Goal: Ask a question

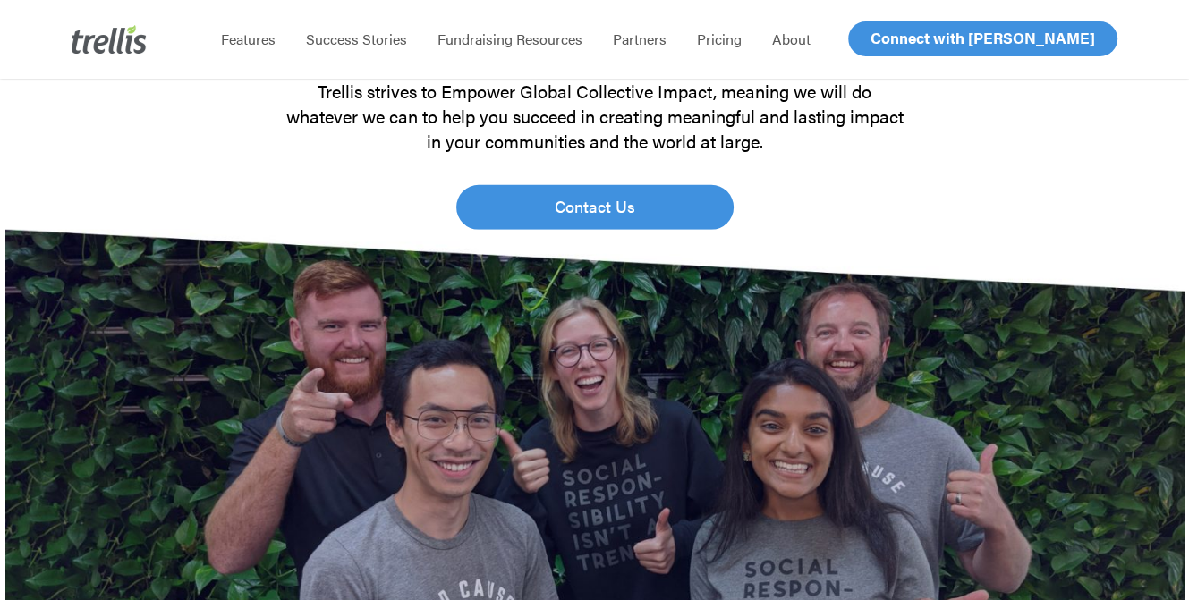
scroll to position [4564, 0]
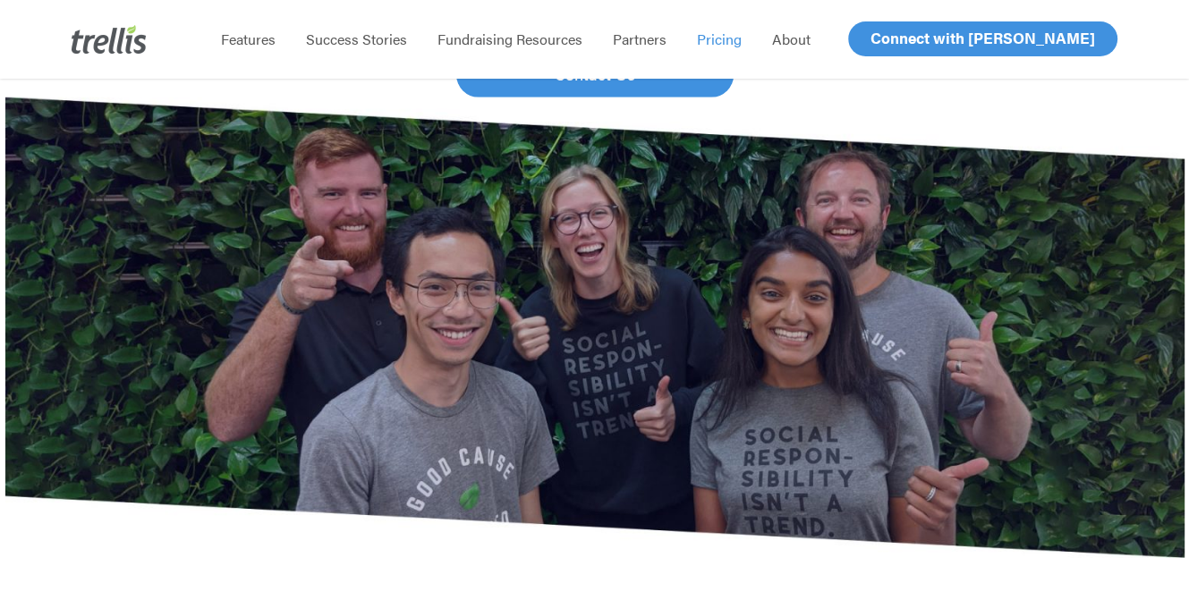
click at [718, 45] on span "Pricing" at bounding box center [719, 39] width 45 height 21
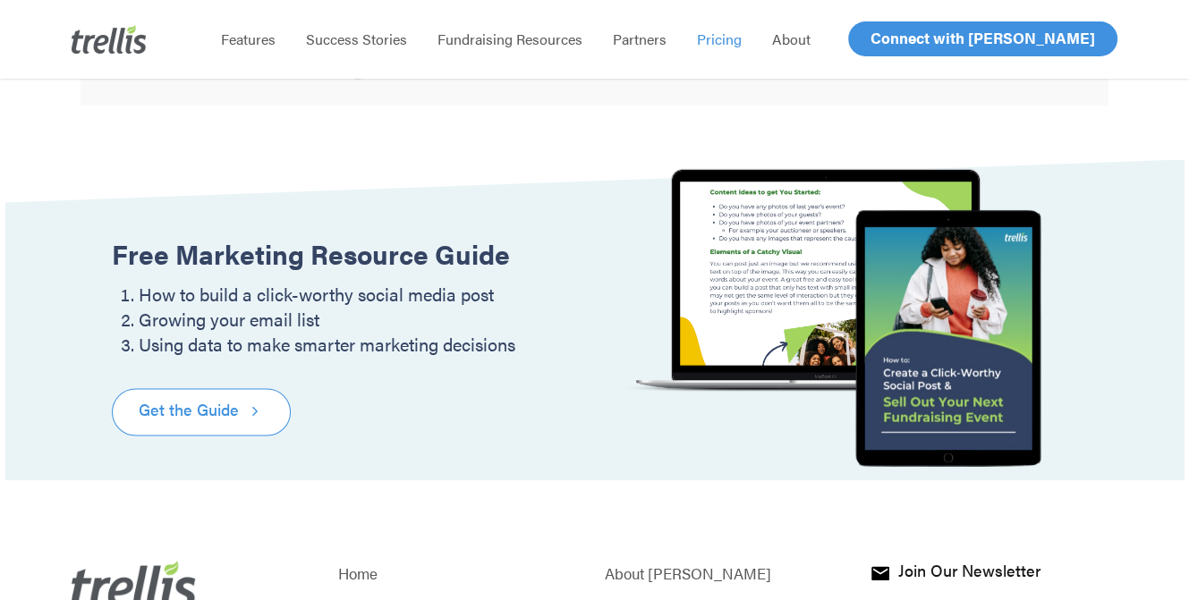
scroll to position [1928, 0]
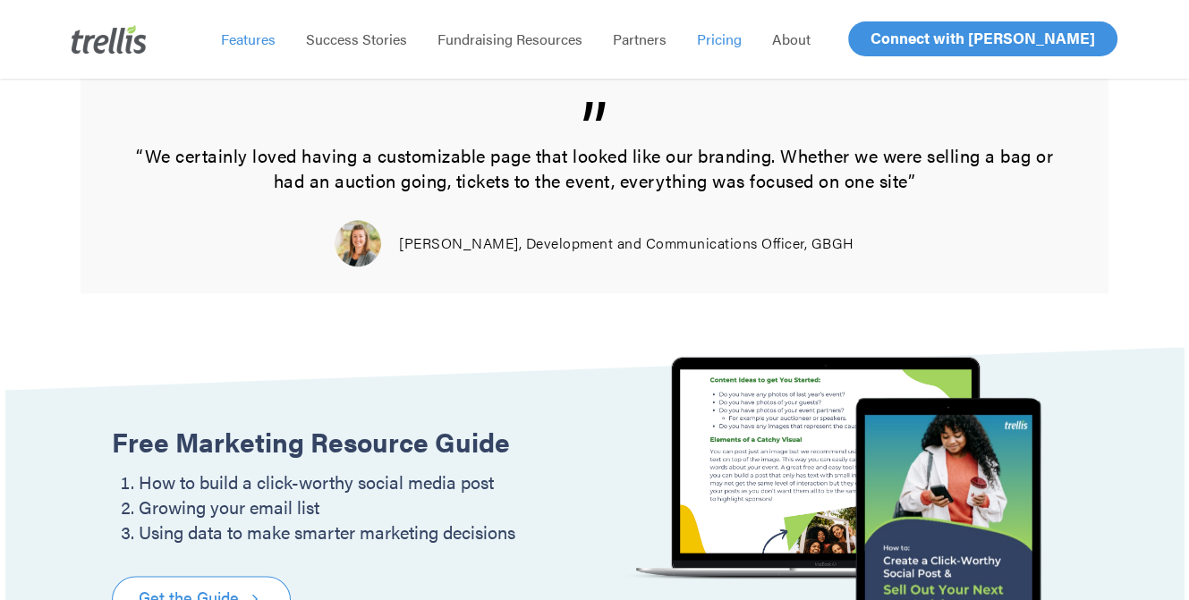
click at [251, 38] on span "Features" at bounding box center [248, 39] width 55 height 21
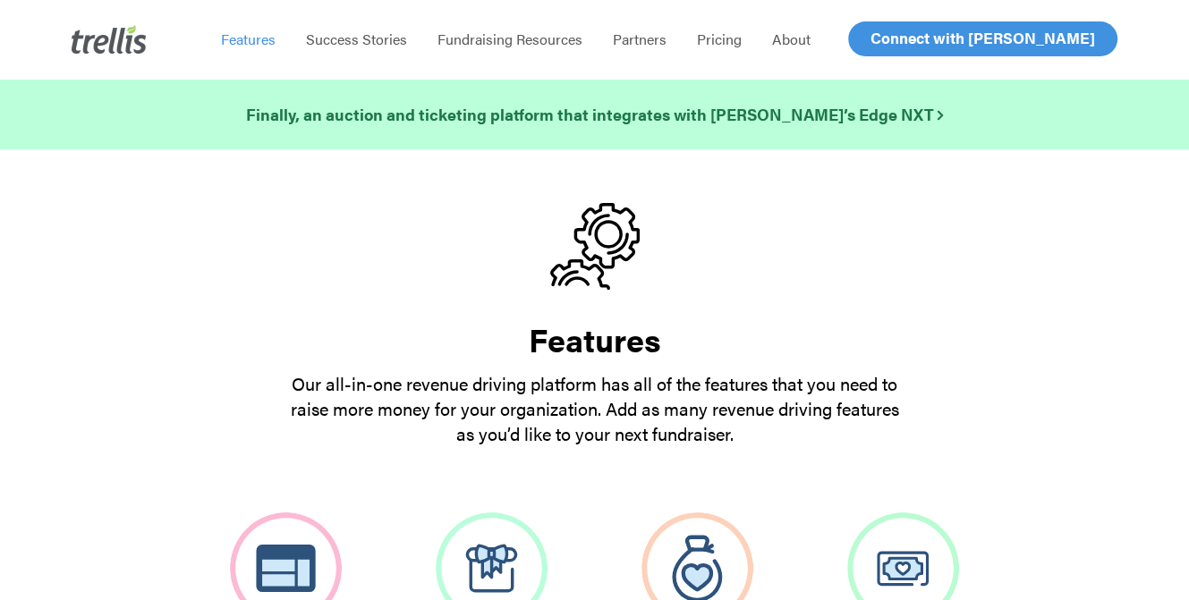
click at [107, 40] on img at bounding box center [109, 39] width 75 height 29
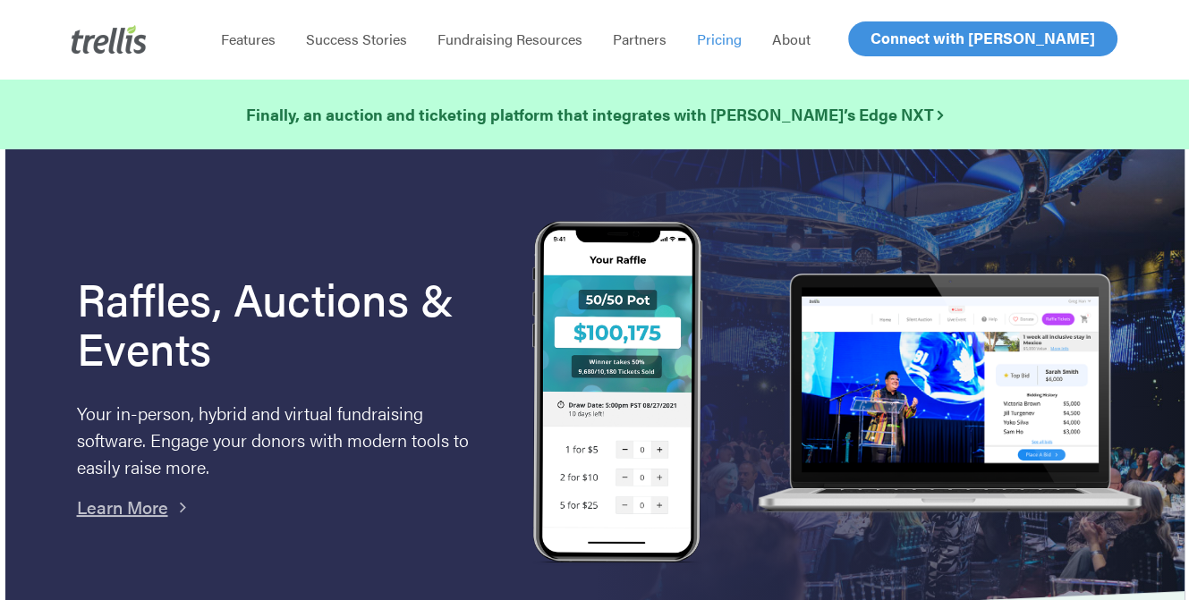
click at [727, 38] on span "Pricing" at bounding box center [719, 39] width 45 height 21
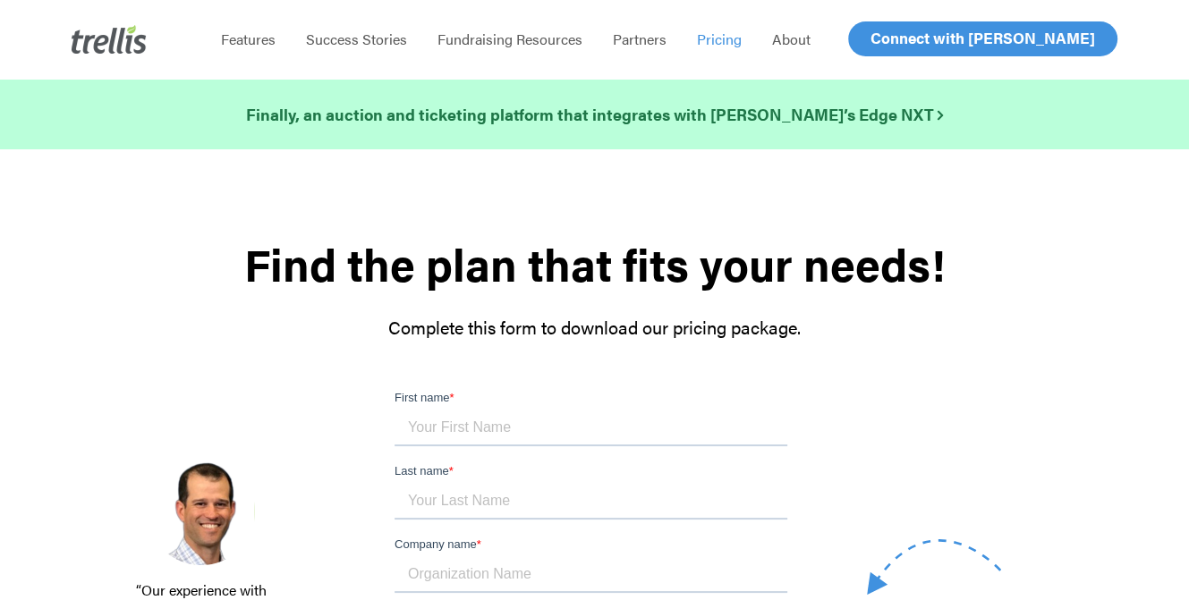
click at [452, 422] on input "First name *" at bounding box center [590, 429] width 393 height 36
type input "Eden"
type input "[PERSON_NAME]"
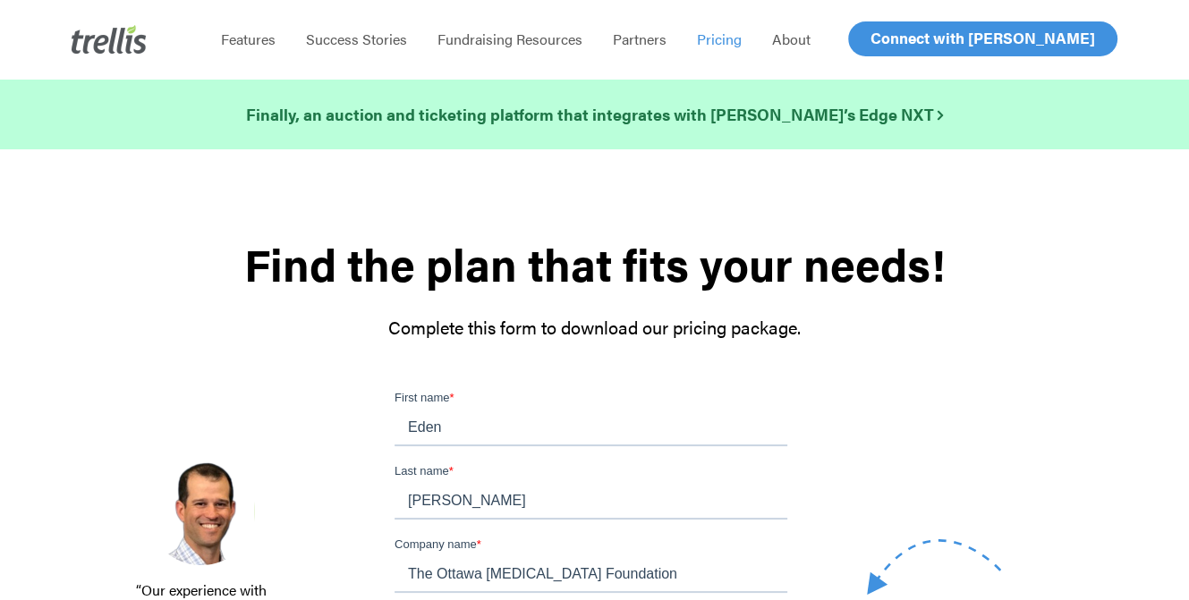
type input "The Ottawa [MEDICAL_DATA] Foundation"
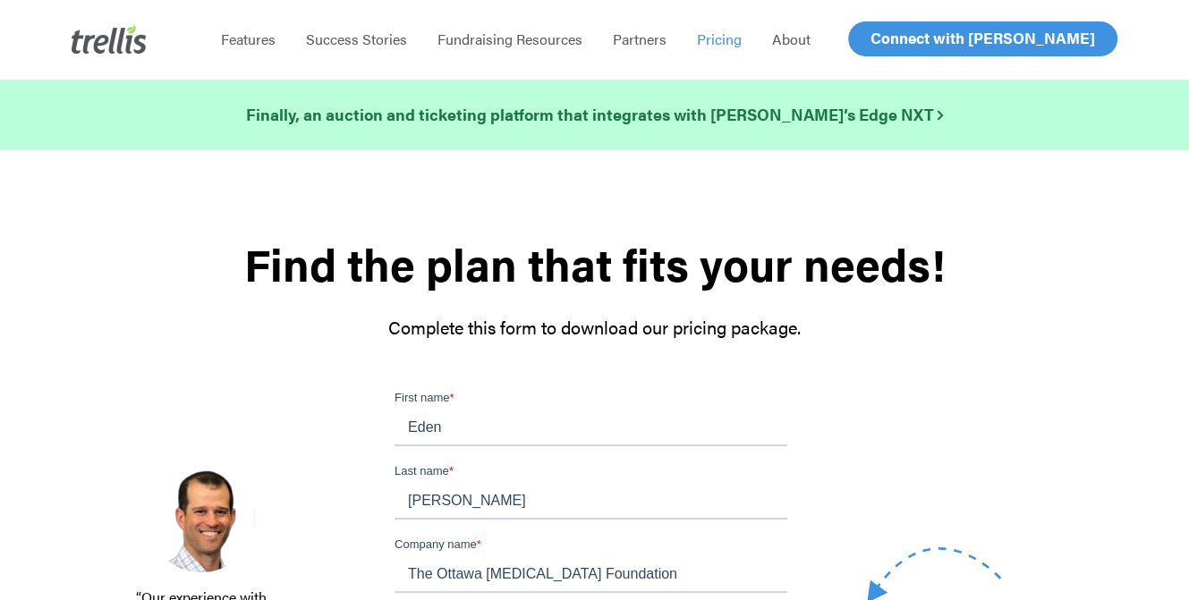
type input "ehailemariam@ottawacancer.ca"
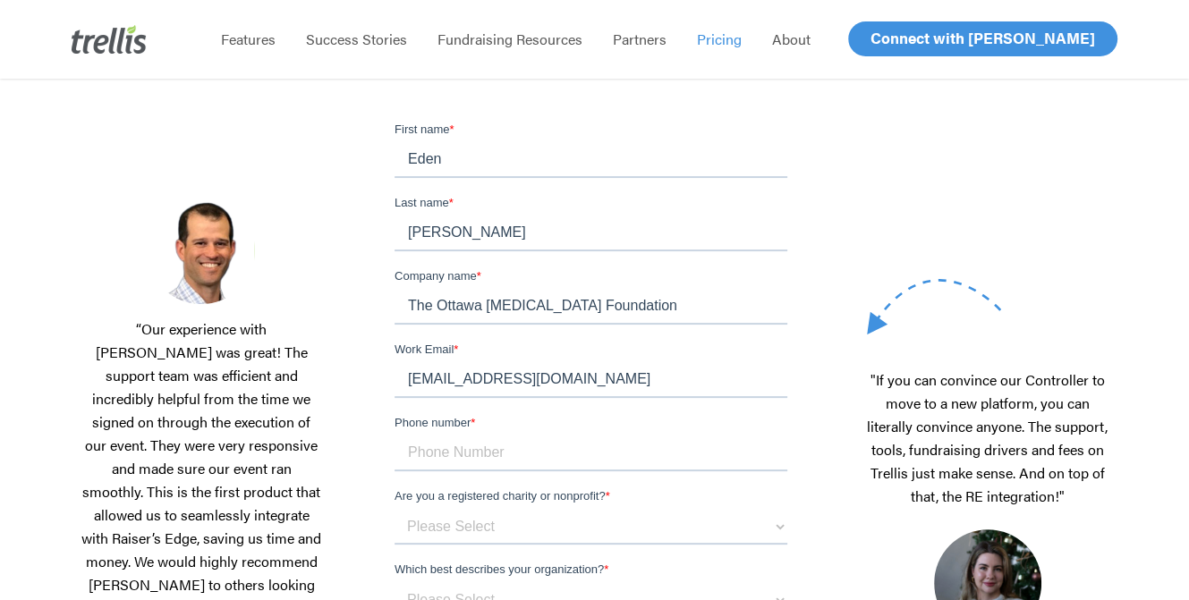
scroll to position [447, 0]
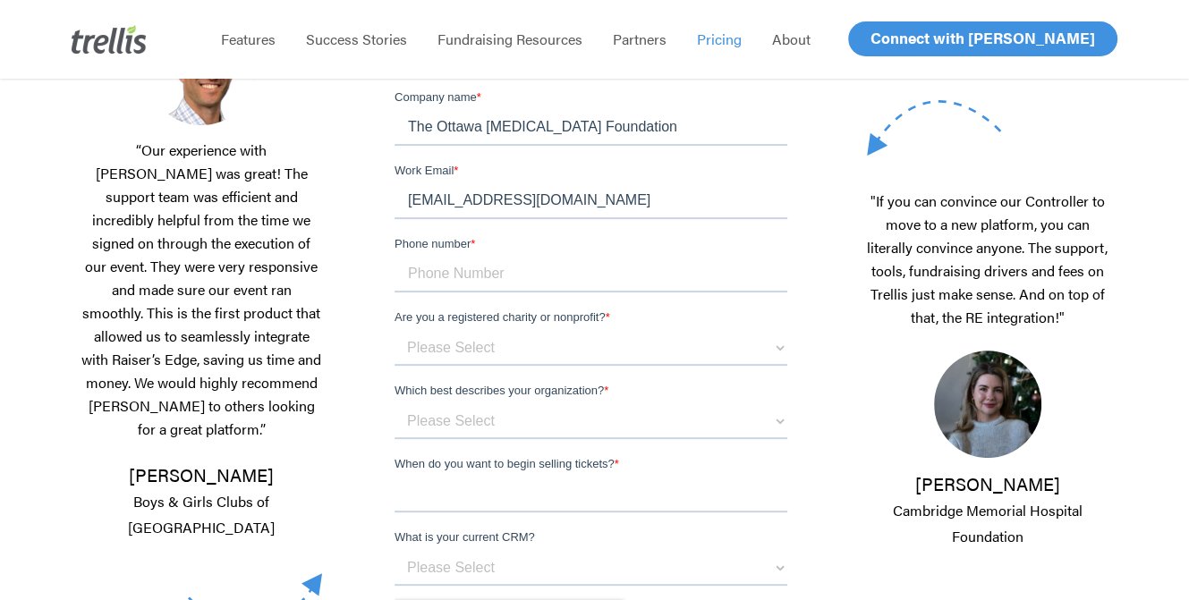
click at [511, 235] on label "Phone number *" at bounding box center [594, 244] width 400 height 18
click at [511, 257] on input "Phone number *" at bounding box center [590, 275] width 393 height 36
click at [498, 257] on input "Phone number *" at bounding box center [590, 275] width 393 height 36
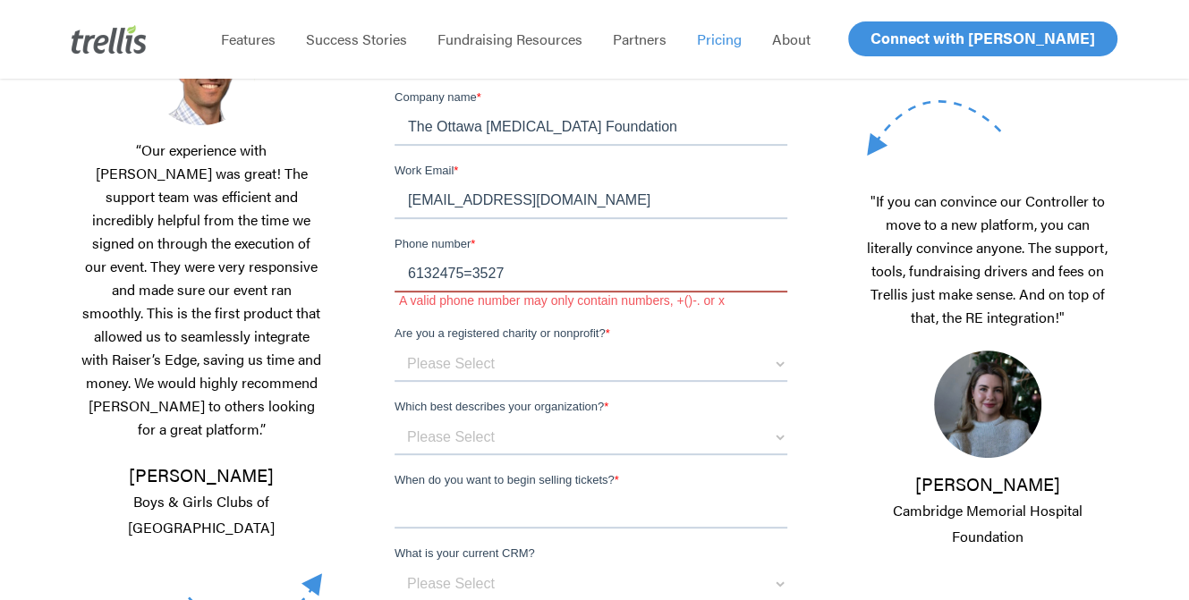
click at [470, 257] on input "6132475=3527" at bounding box center [590, 275] width 393 height 36
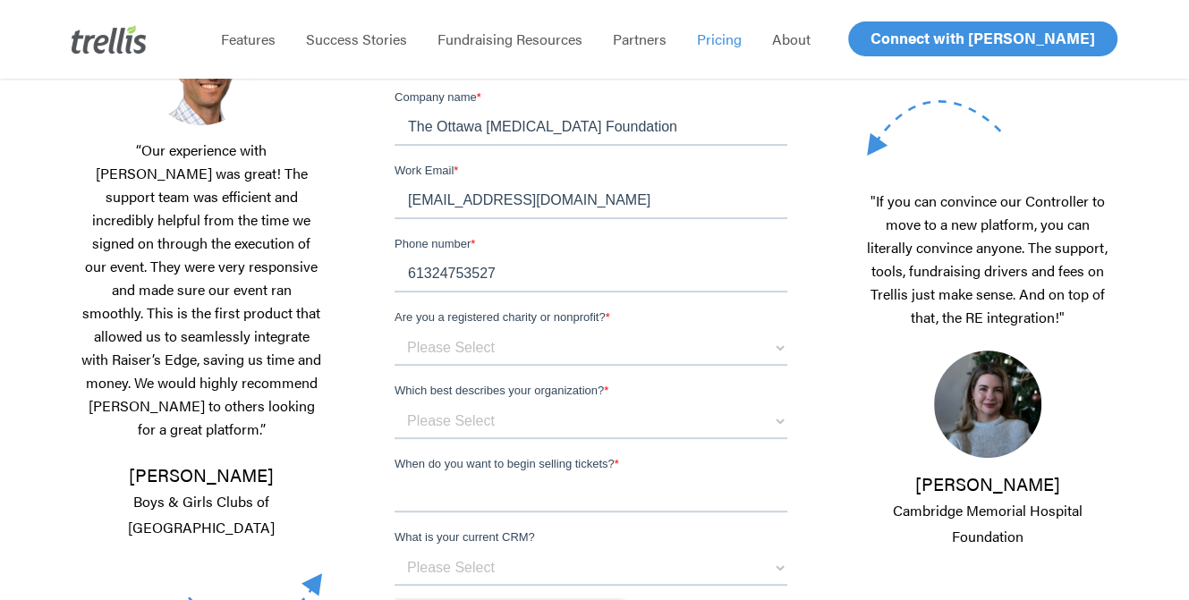
click at [544, 257] on input "61324753527" at bounding box center [590, 275] width 393 height 36
type input "61324753527"
click at [518, 309] on div "Are you a registered charity or nonprofit? * Please Select 501c Nonprofit (USA)…" at bounding box center [594, 337] width 400 height 57
click at [527, 330] on select "Please Select 501c Nonprofit (USA) Registered Charity (Canada) Other" at bounding box center [590, 348] width 393 height 36
select select "Registered Charity (CAN)"
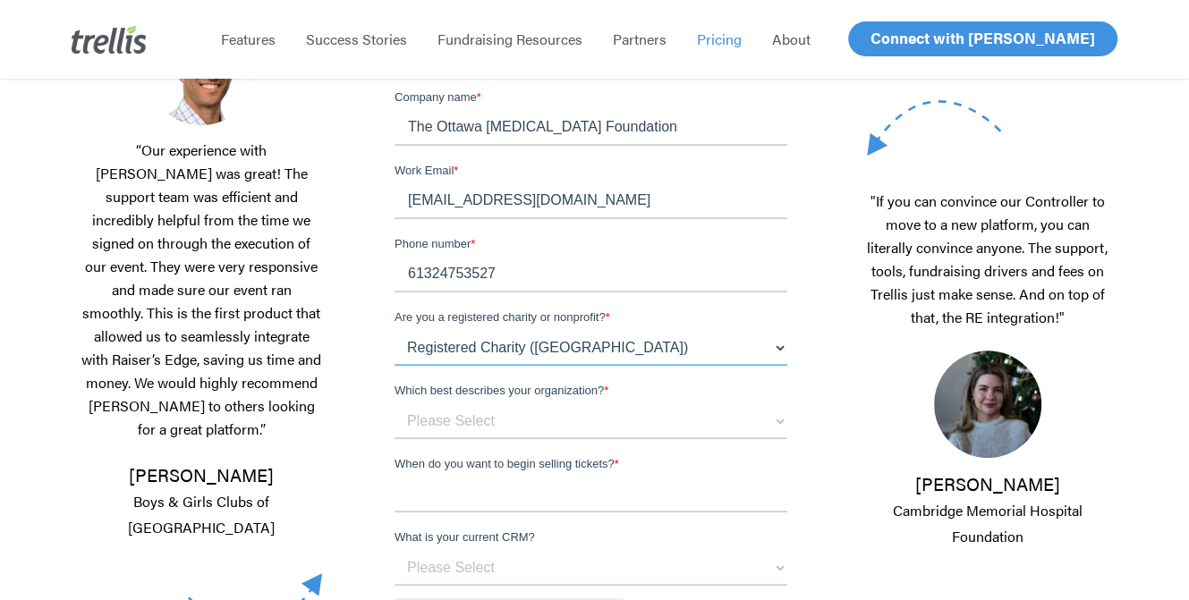
click at [394, 330] on select "Please Select 501c Nonprofit (USA) Registered Charity (Canada) Other" at bounding box center [590, 348] width 393 height 36
click at [478, 404] on select "Please Select I am a small organization who raises under $50,000 annually I am …" at bounding box center [590, 422] width 393 height 36
click at [565, 384] on span "Which best describes your organization?" at bounding box center [498, 390] width 209 height 13
click at [565, 404] on select "Please Select I am a small organization who raises under $50,000 annually I am …" at bounding box center [590, 422] width 393 height 36
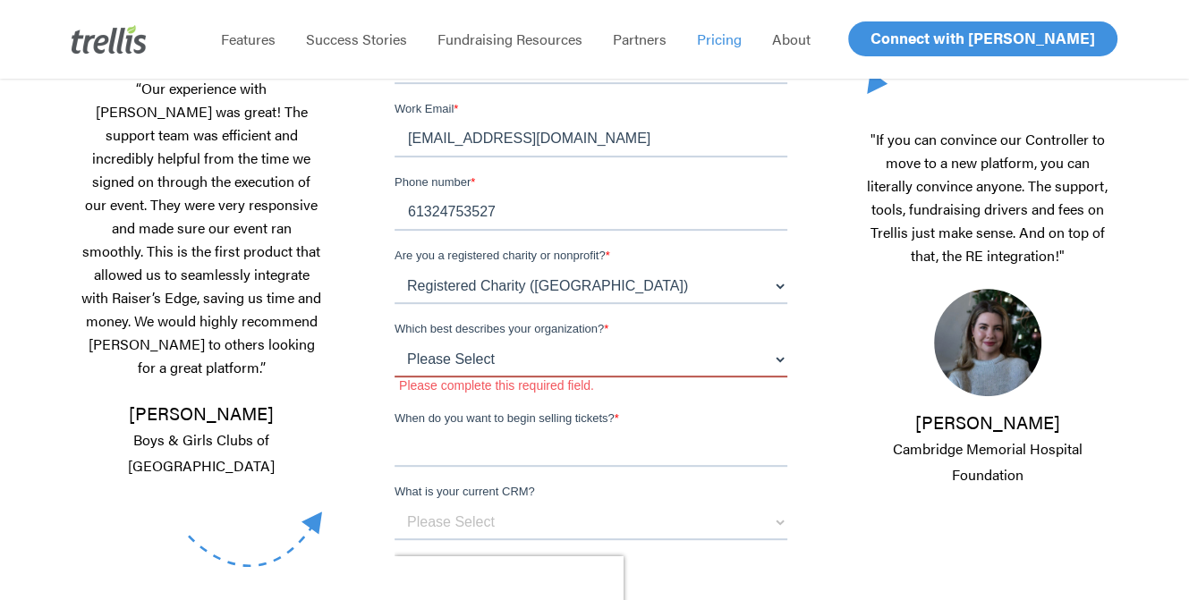
scroll to position [537, 0]
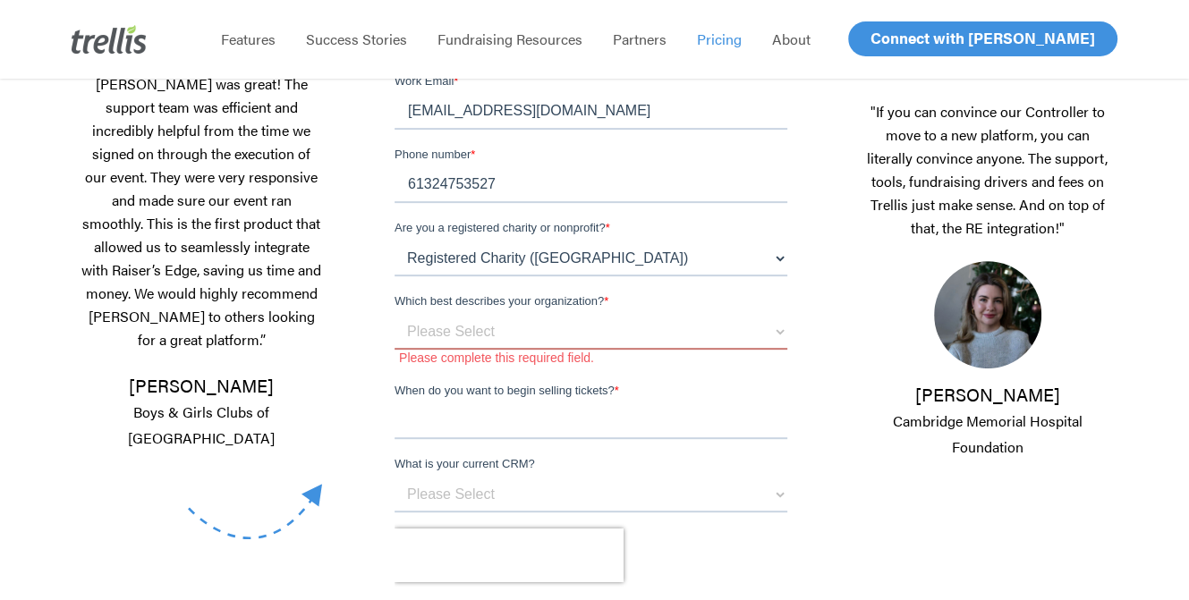
click at [486, 382] on div "When do you want to begin selling tickets? *" at bounding box center [594, 410] width 400 height 57
click at [493, 404] on input "When do you want to begin selling tickets? *" at bounding box center [590, 422] width 393 height 36
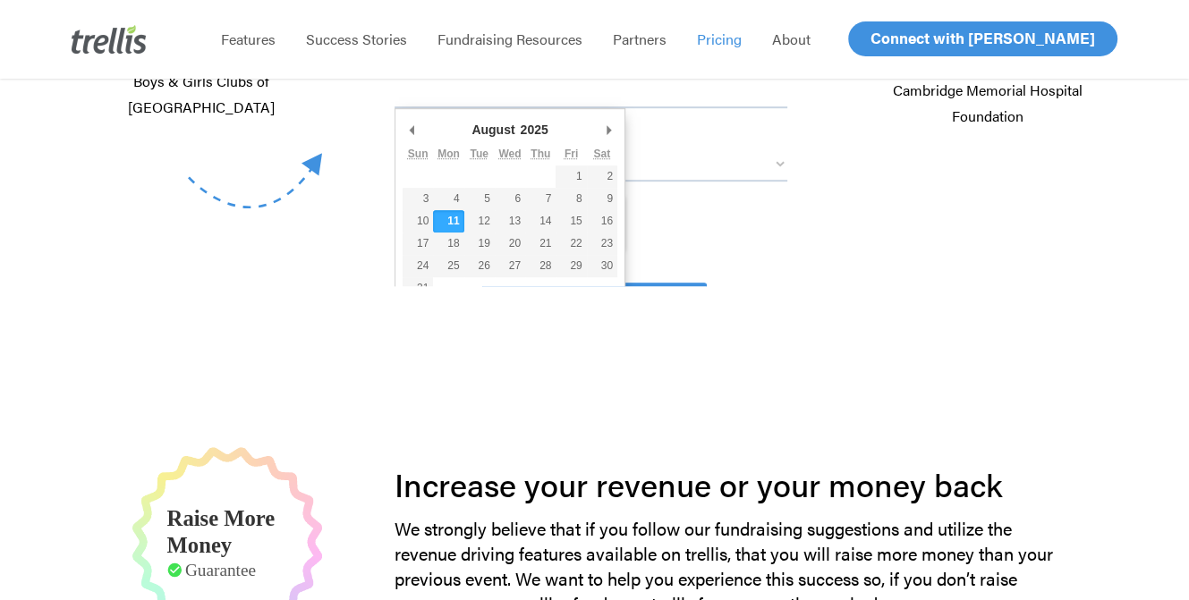
scroll to position [716, 0]
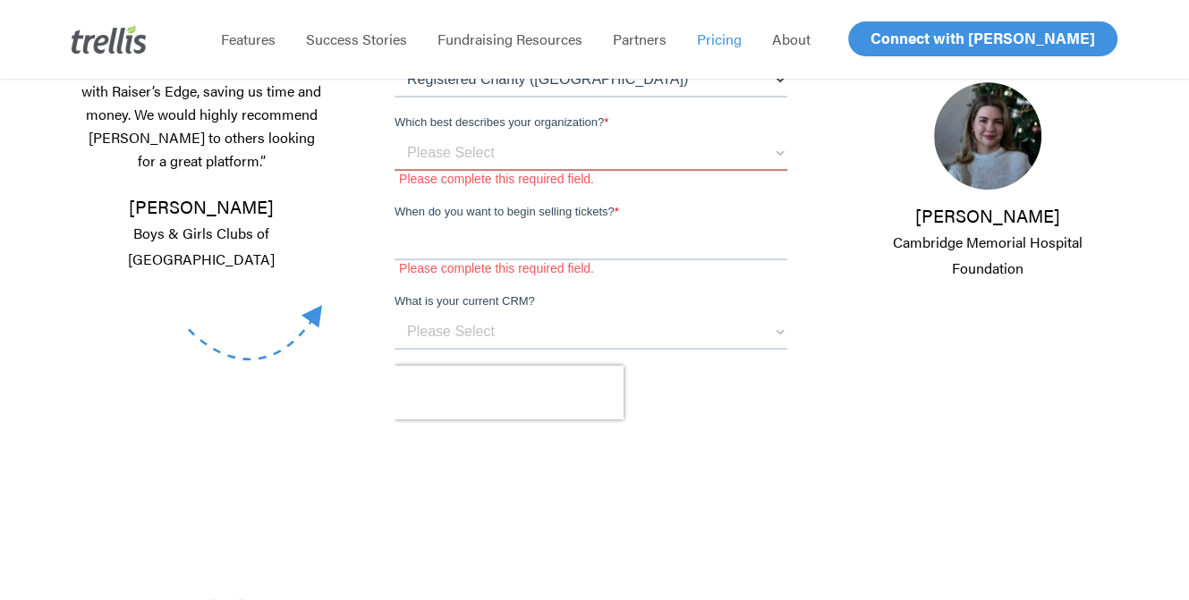
click at [697, 436] on div "Send Me a Copy!" at bounding box center [594, 474] width 400 height 76
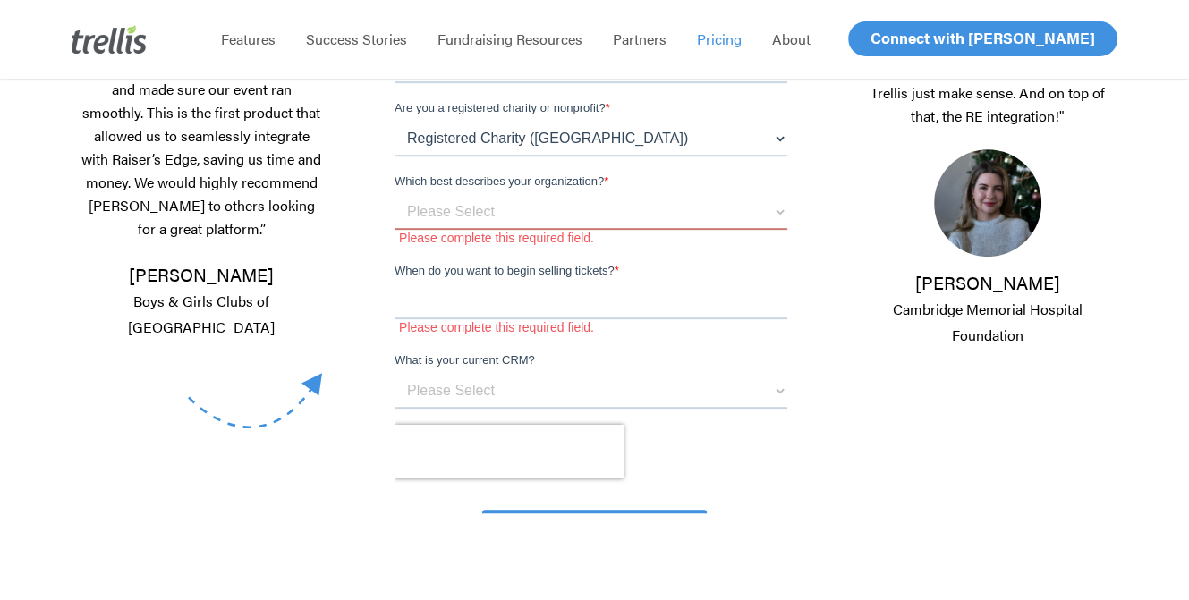
scroll to position [626, 0]
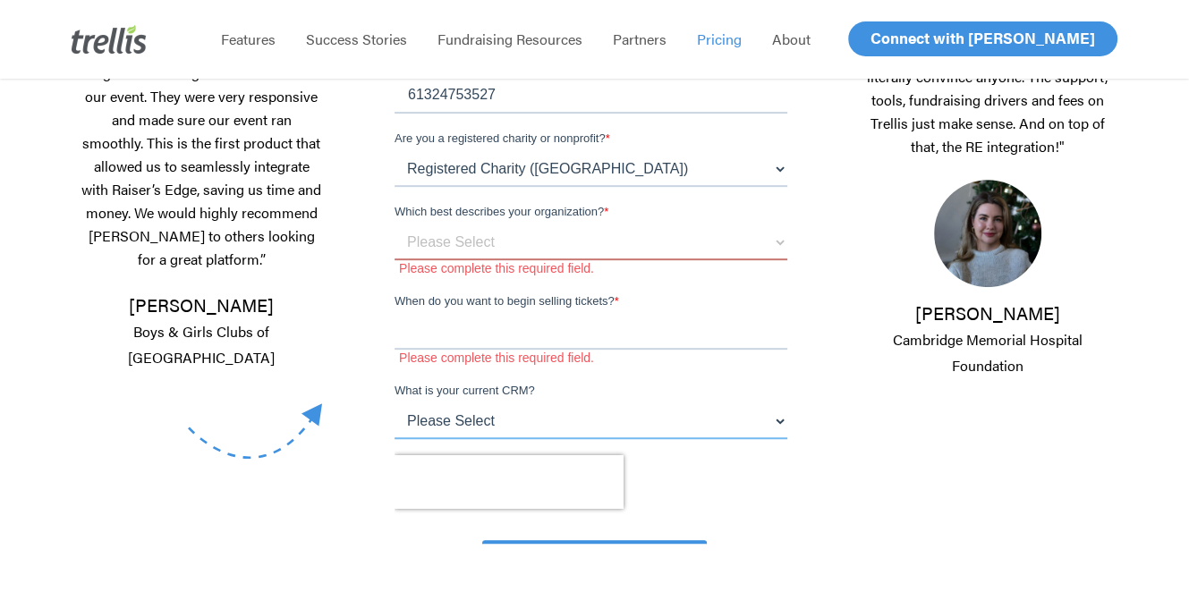
click at [714, 404] on select "Please Select Raiser's Edge Salesforce Donor Perfect Keela Canada Helps DMS BB …" at bounding box center [590, 422] width 393 height 36
click at [691, 404] on select "Please Select Raiser's Edge Salesforce Donor Perfect Keela Canada Helps DMS BB …" at bounding box center [590, 422] width 393 height 36
select select "[PERSON_NAME]'s Edge"
click at [394, 439] on select "Please Select Raiser's Edge Salesforce Donor Perfect Keela Canada Helps DMS BB …" at bounding box center [590, 422] width 393 height 36
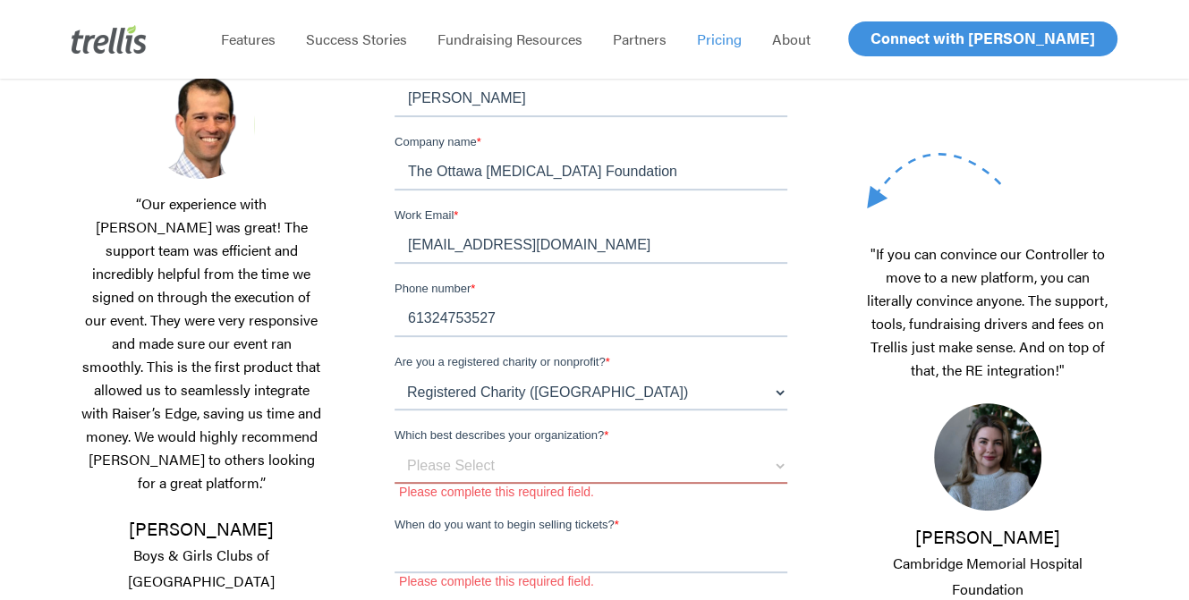
scroll to position [358, 0]
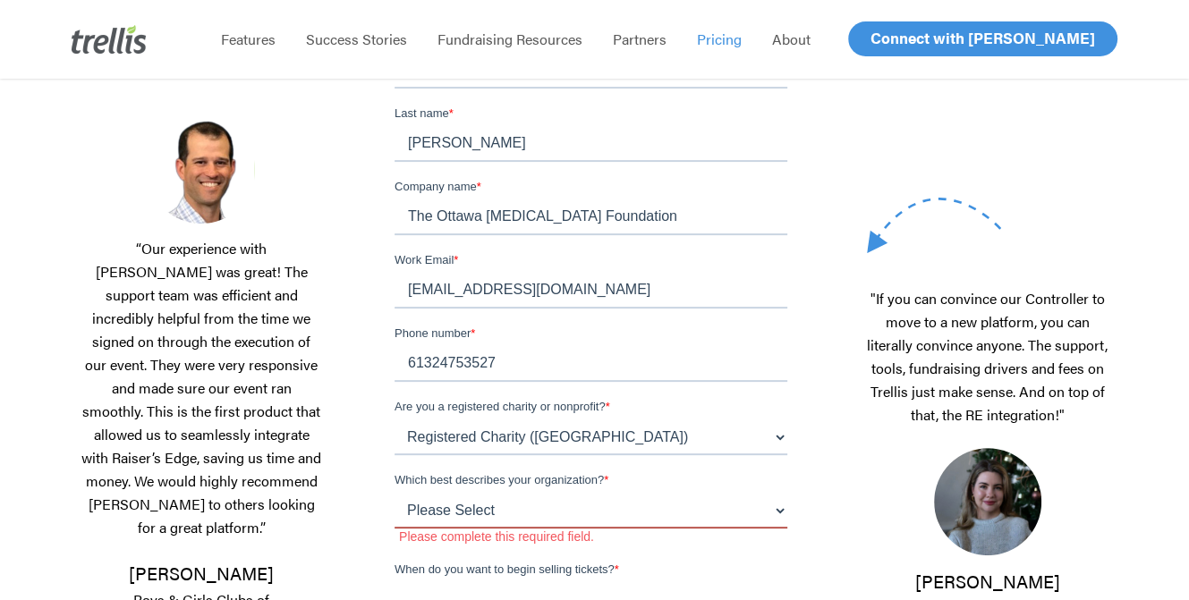
click at [671, 493] on select "Please Select I am a small organization who raises under $50,000 annually I am …" at bounding box center [590, 511] width 393 height 36
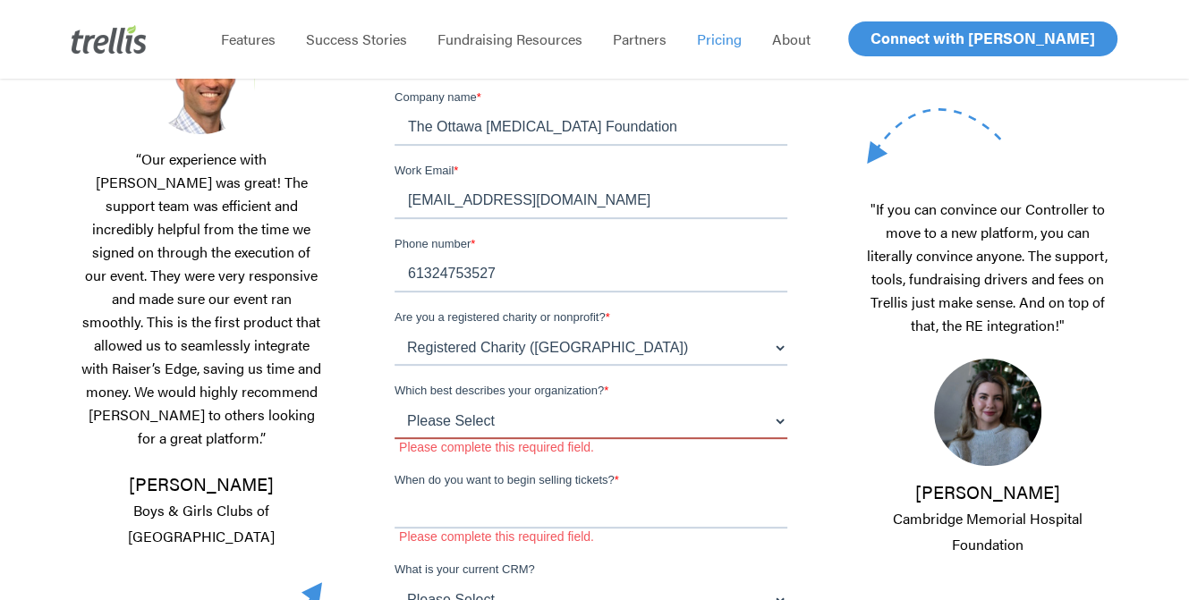
click at [708, 404] on select "Please Select I am a small organization who raises under $50,000 annually I am …" at bounding box center [590, 422] width 393 height 36
click at [870, 230] on p ""If you can convince our Controller to move to a new platform, you can literall…" at bounding box center [987, 278] width 241 height 161
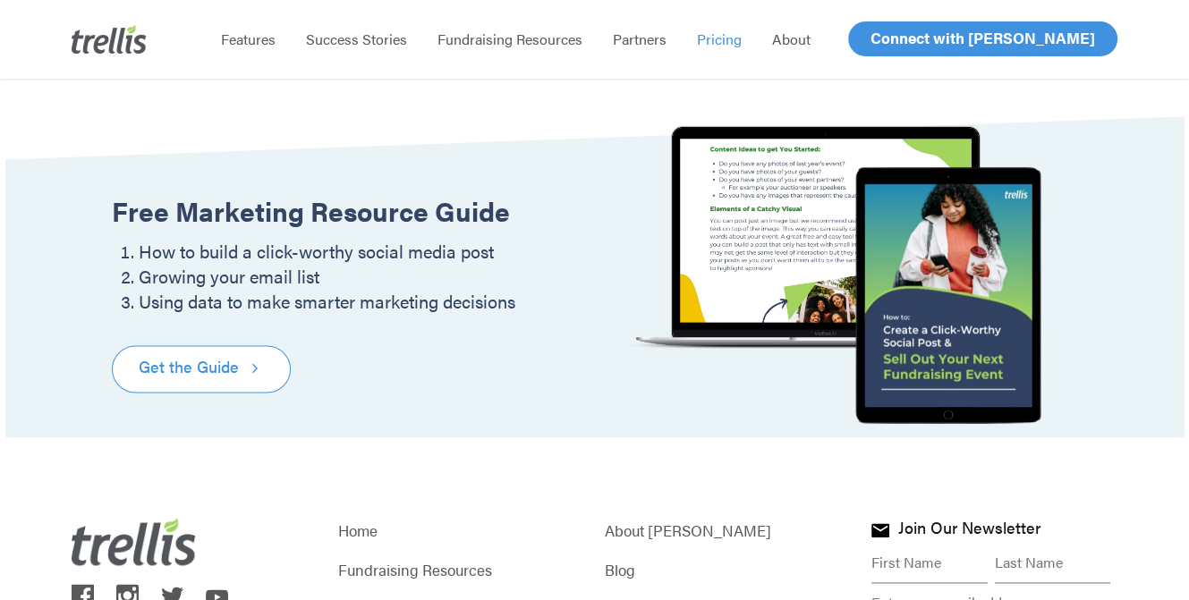
scroll to position [2407, 0]
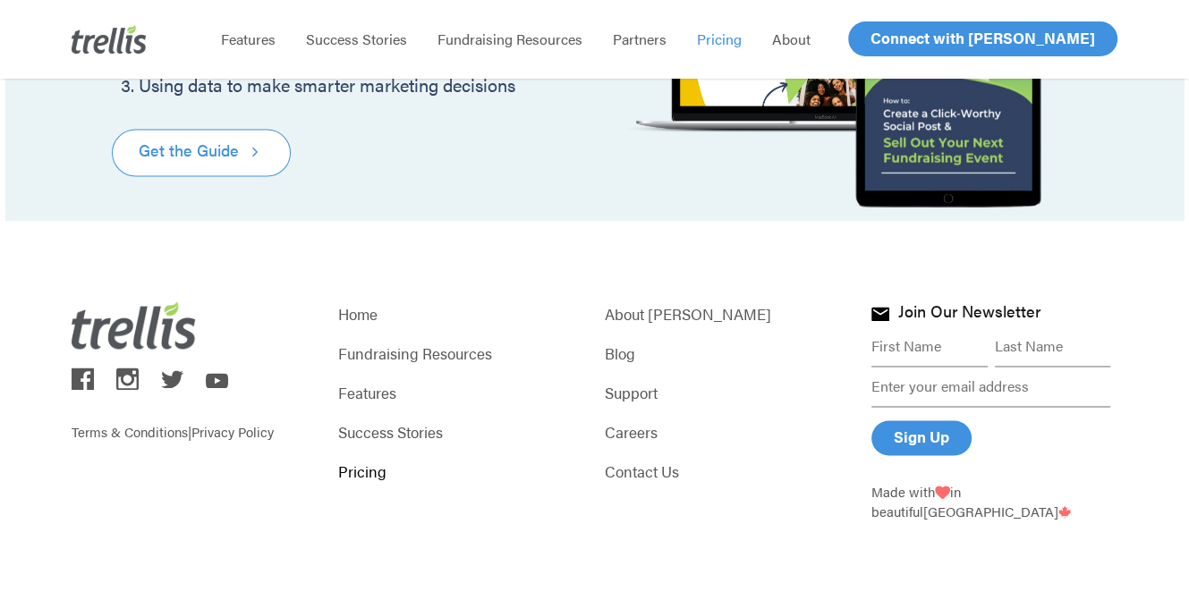
click at [366, 465] on link "Pricing" at bounding box center [461, 471] width 246 height 25
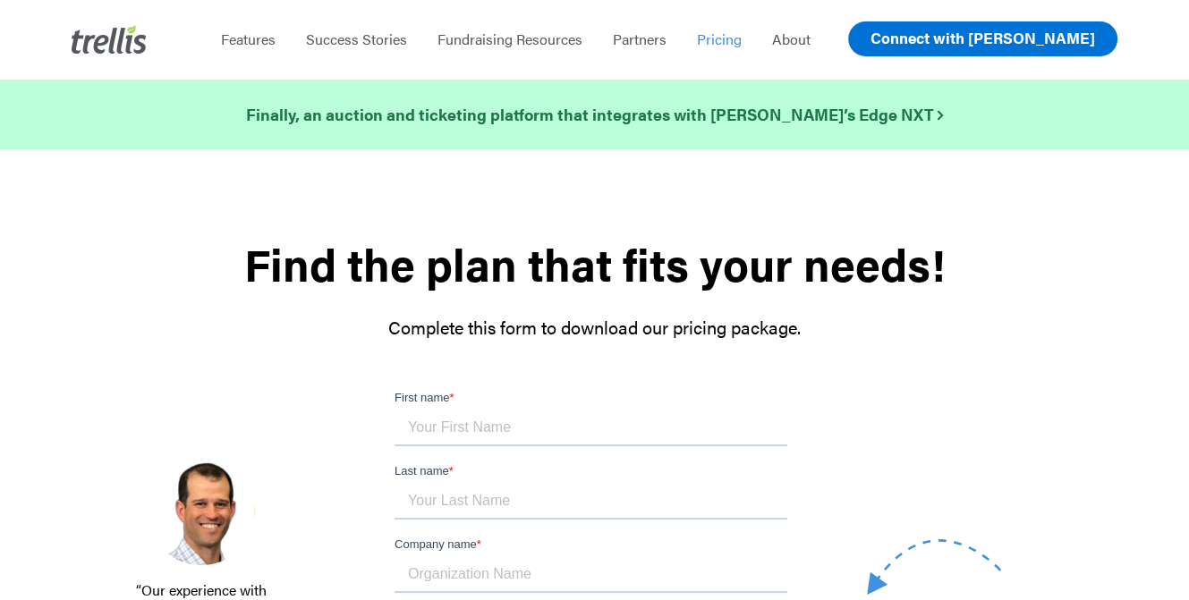
click at [980, 35] on span "Connect with [PERSON_NAME]" at bounding box center [983, 37] width 225 height 21
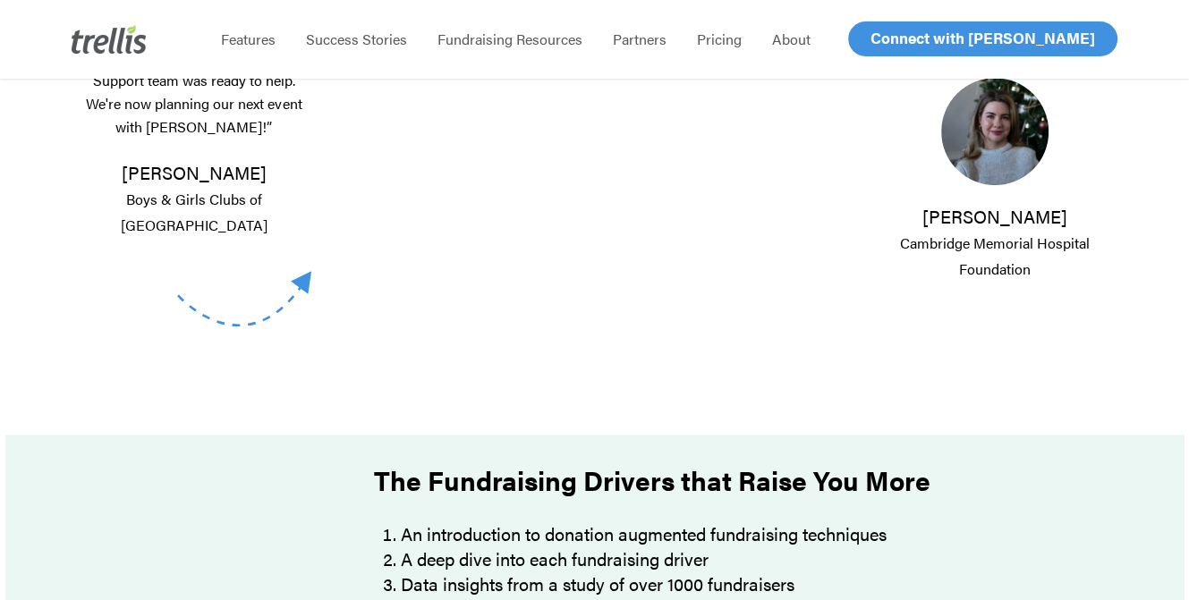
scroll to position [895, 0]
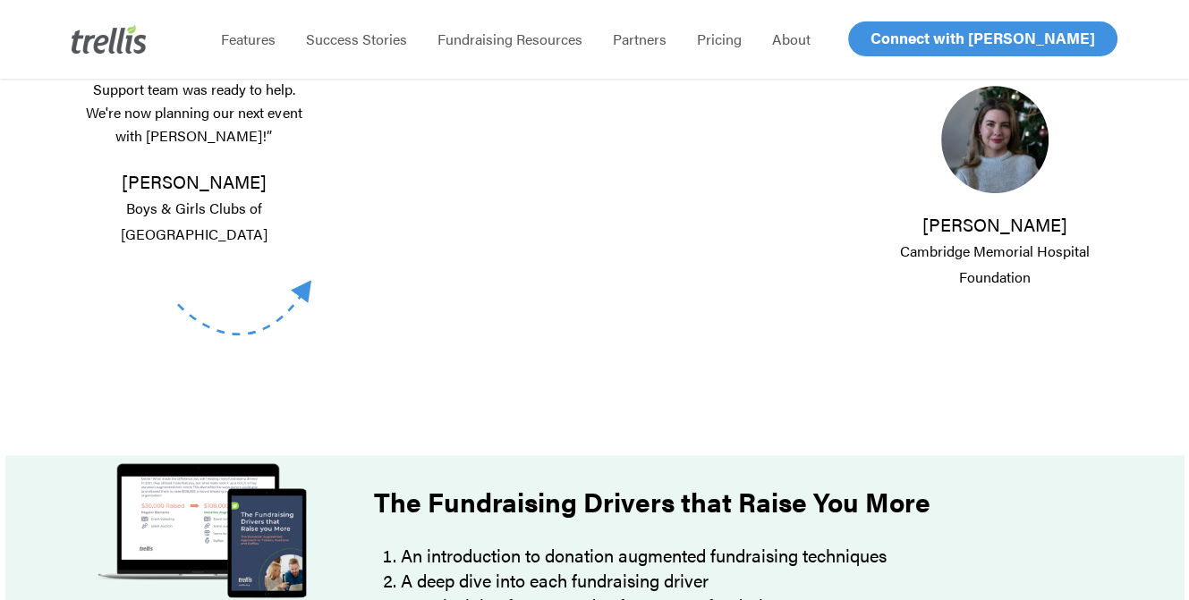
click at [319, 311] on div "“We used Trellis for our annual fundraiser, and the result was amazing! We surp…" at bounding box center [207, 51] width 260 height 811
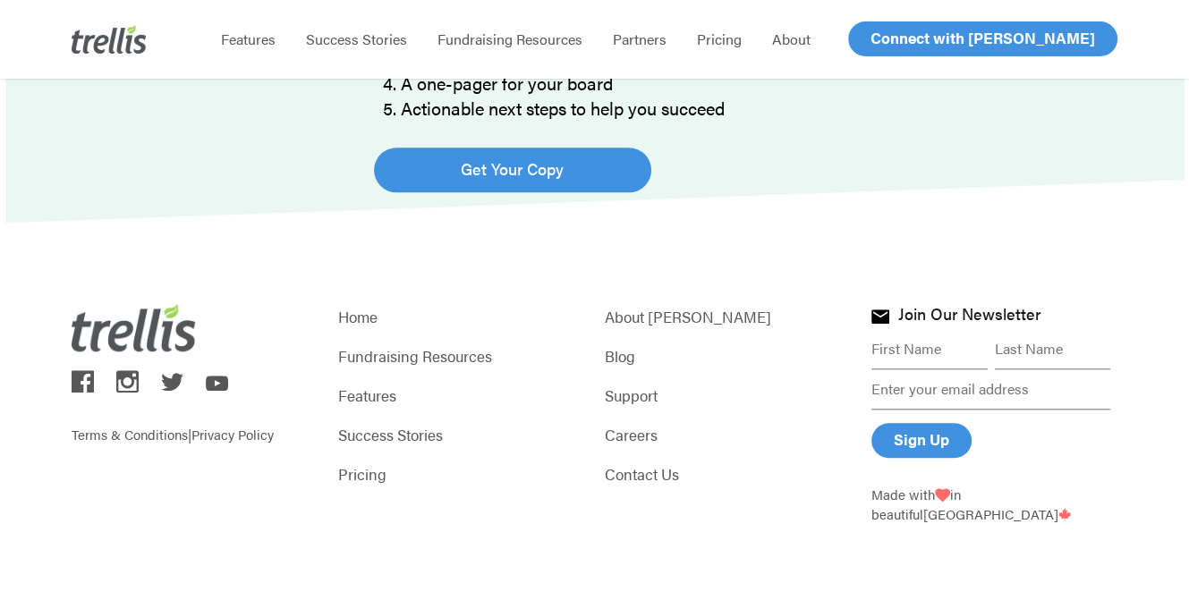
scroll to position [1471, 0]
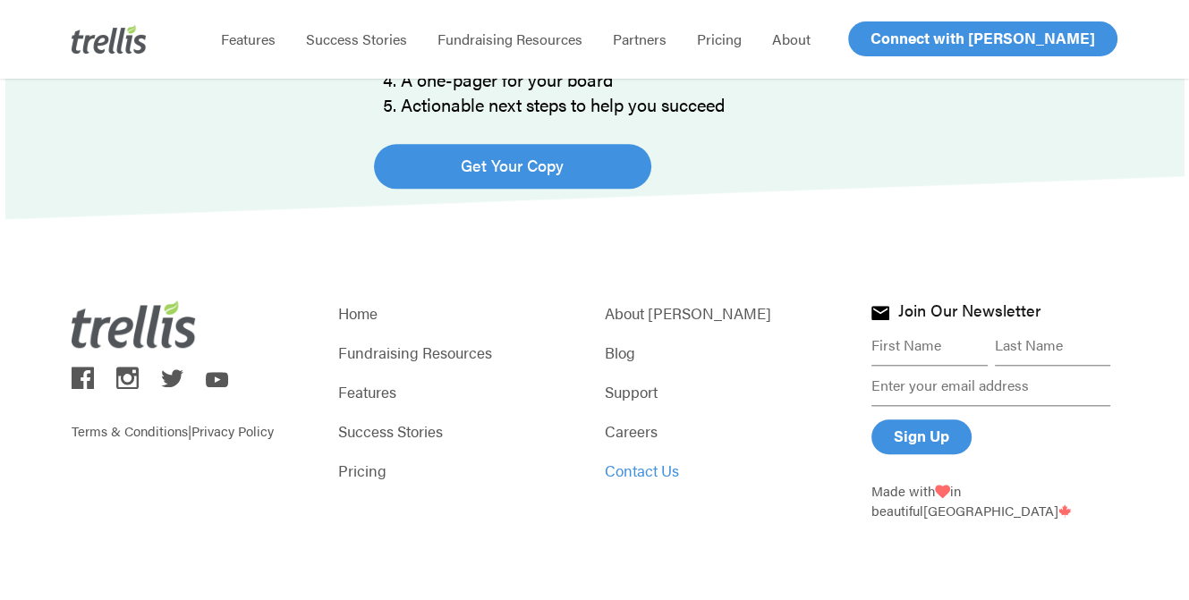
click at [654, 468] on link "Contact Us" at bounding box center [728, 470] width 246 height 25
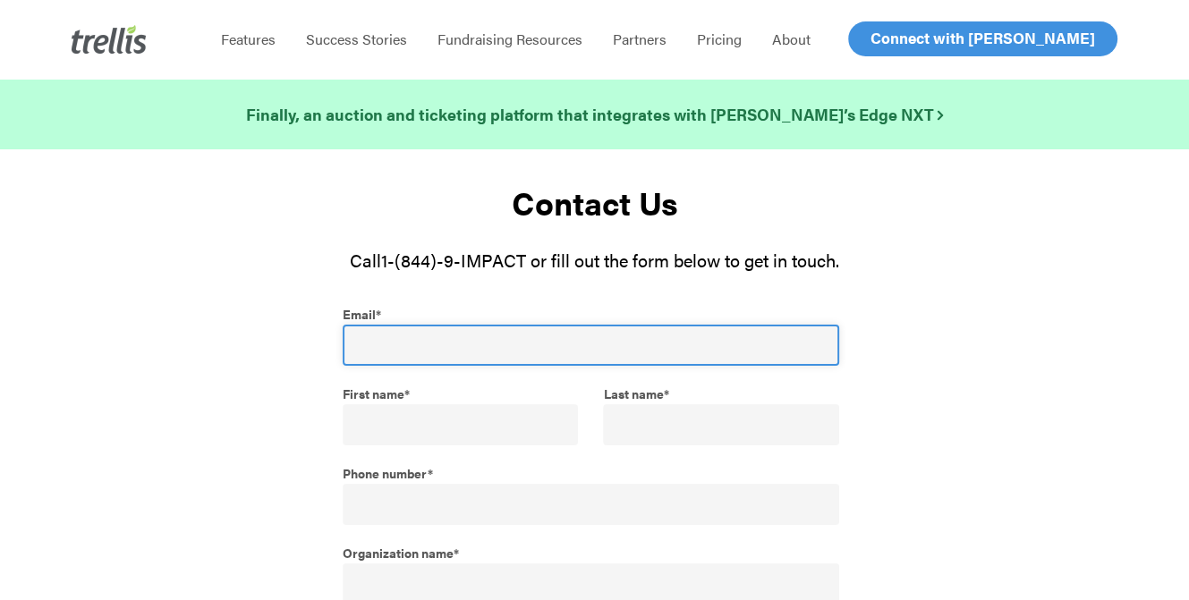
click at [583, 345] on input "Email *" at bounding box center [591, 345] width 497 height 41
type input "[EMAIL_ADDRESS][DOMAIN_NAME]"
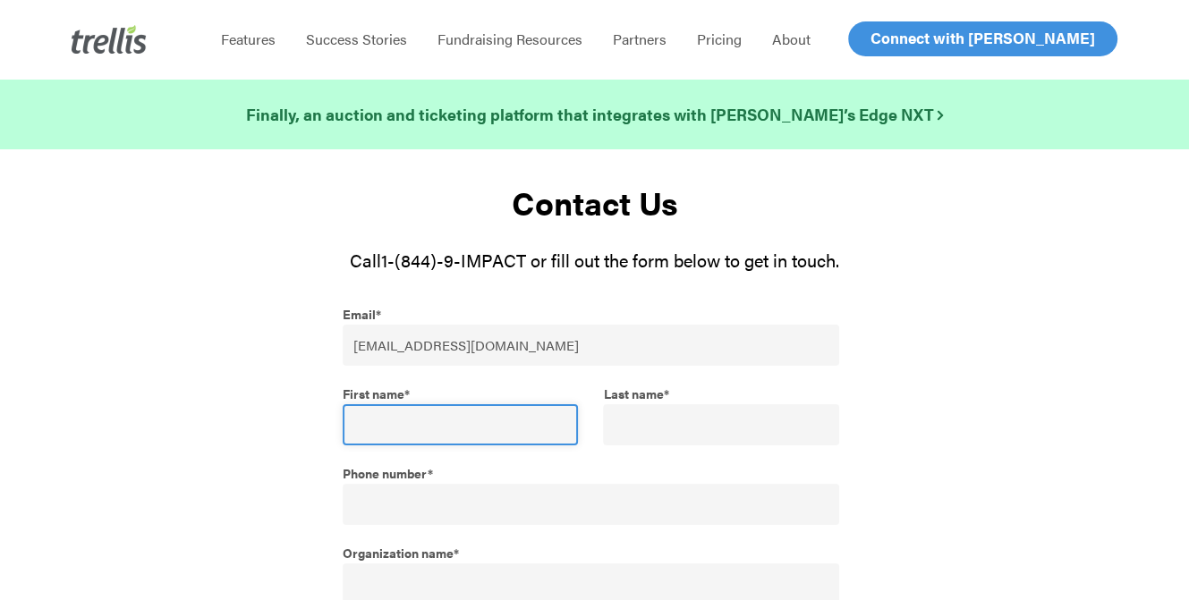
click at [423, 439] on input "First name *" at bounding box center [460, 424] width 235 height 41
type input "Eden"
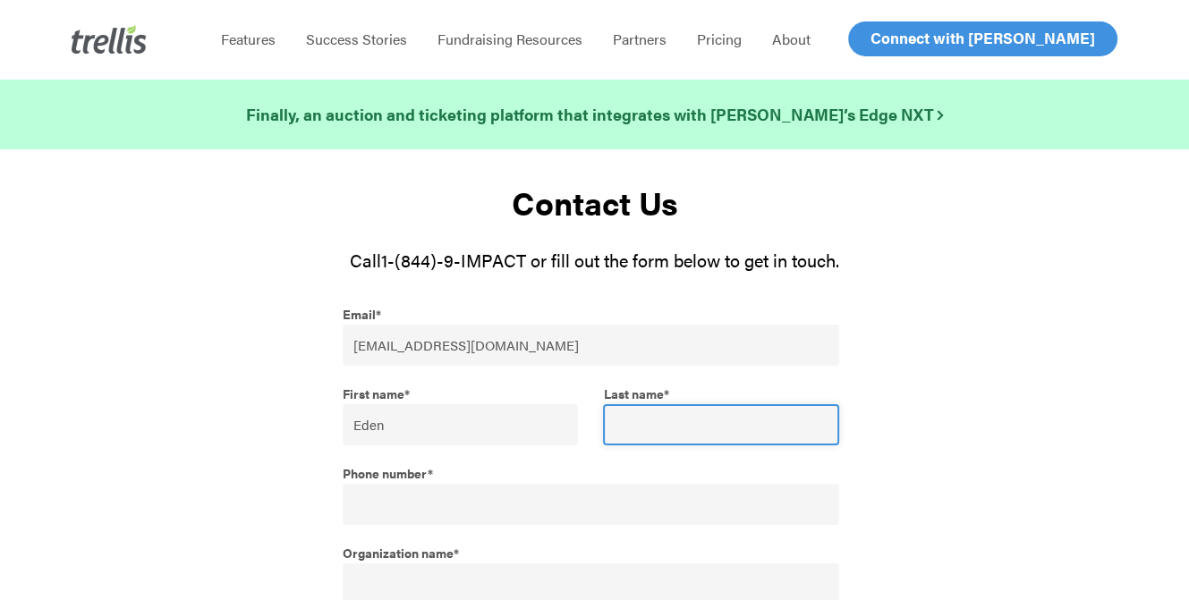
click at [644, 427] on input "Last name *" at bounding box center [720, 424] width 235 height 41
type input "[PERSON_NAME]"
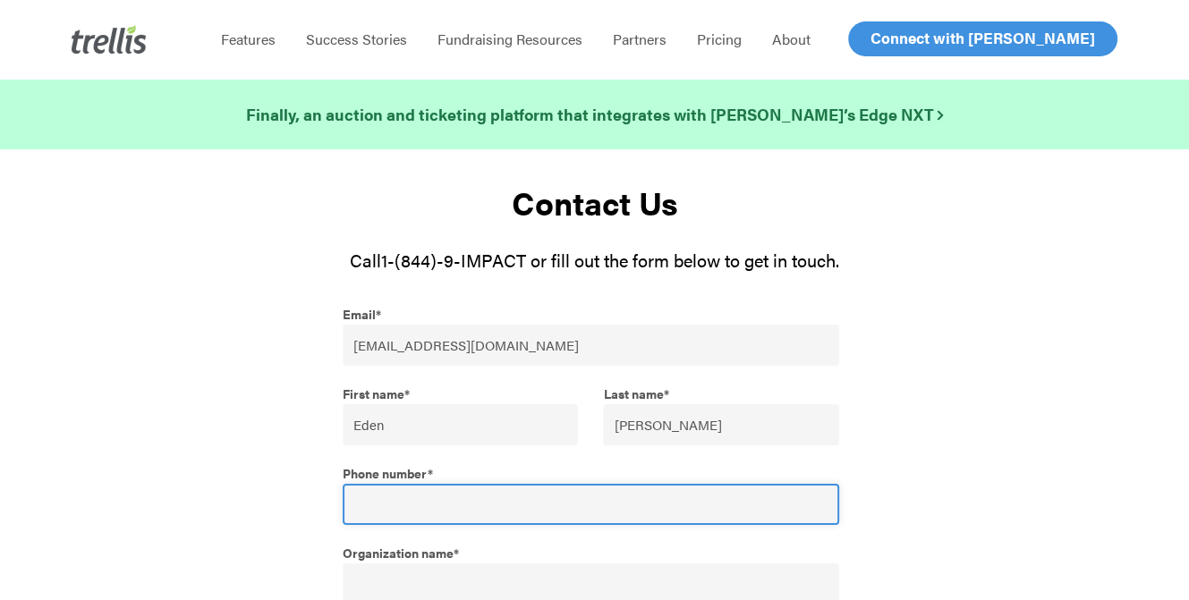
click at [562, 493] on input "Phone number *" at bounding box center [591, 504] width 497 height 41
type input "61324753527"
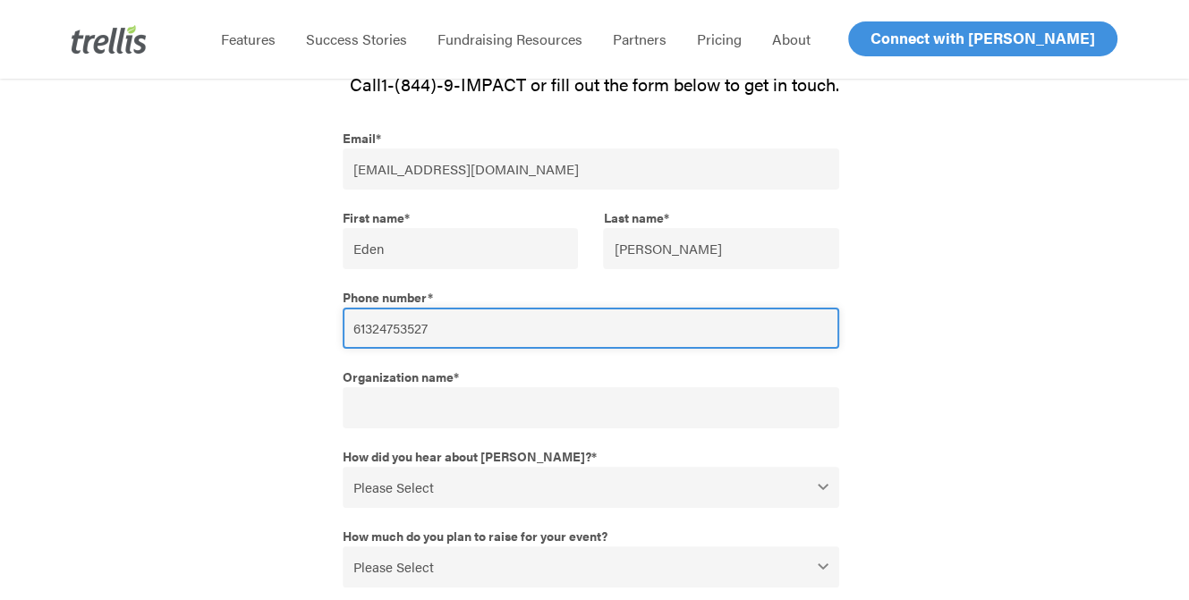
scroll to position [179, 0]
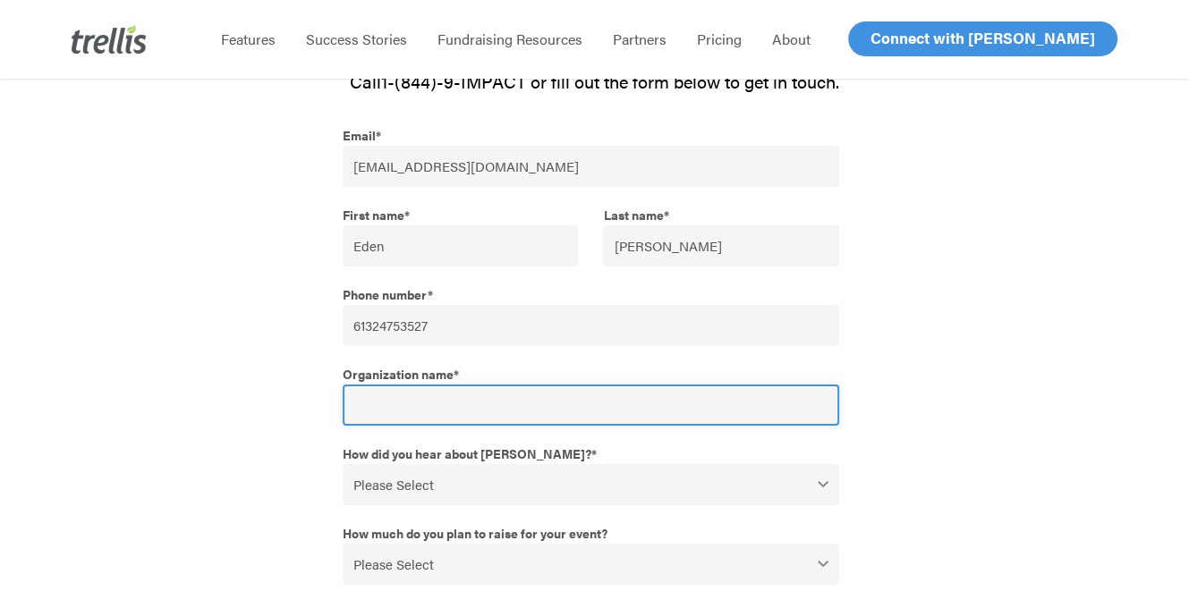
click at [454, 412] on input "Organization name *" at bounding box center [591, 405] width 497 height 41
type input "The Ottawa [MEDICAL_DATA] Foundation"
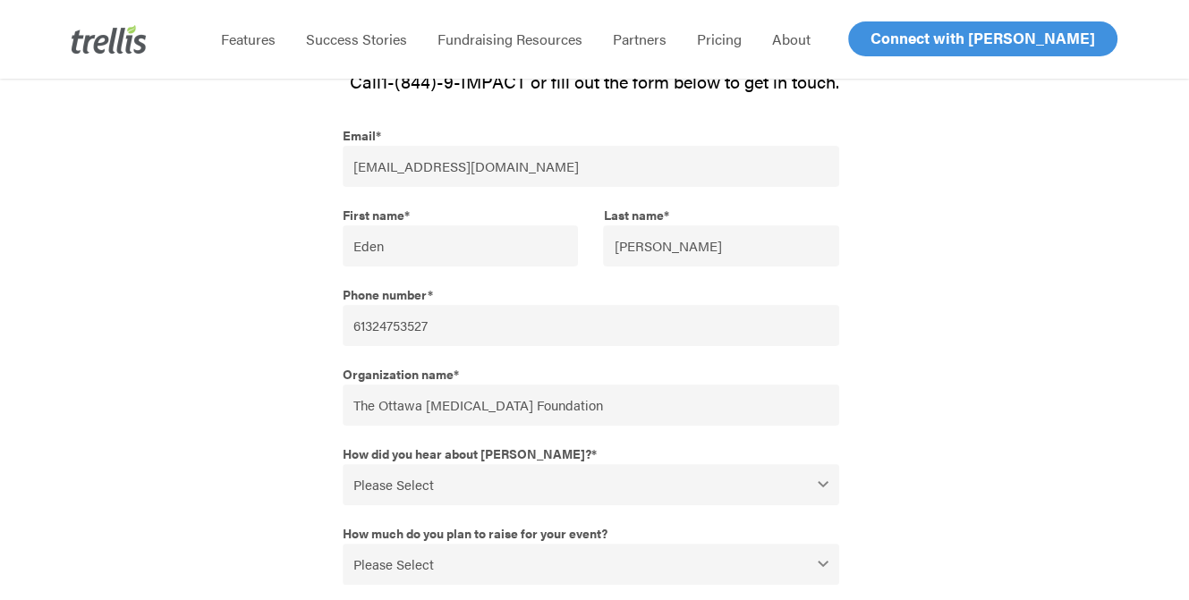
click at [461, 483] on select "Please Select Webinar or Conference Social Media Google Search Google Ad Referr…" at bounding box center [591, 484] width 497 height 41
select select "Referral from a Trellis Partner"
click at [343, 464] on select "Please Select Webinar or Conference Social Media Google Search Google Ad Referr…" at bounding box center [591, 484] width 497 height 41
click at [501, 534] on span "How much do you plan to raise for your event?" at bounding box center [475, 528] width 265 height 29
click at [501, 544] on select "Please Select $0 - $49,999 $50,000 - $99,999 $100,000 - $249,999 $250,000 - $49…" at bounding box center [591, 564] width 497 height 41
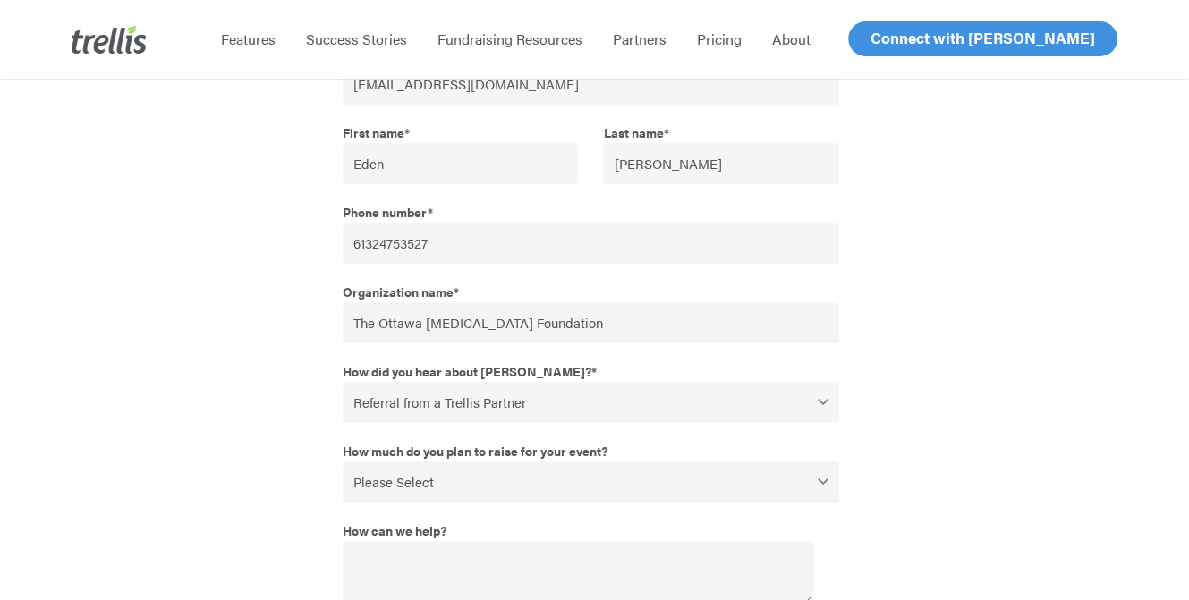
scroll to position [358, 0]
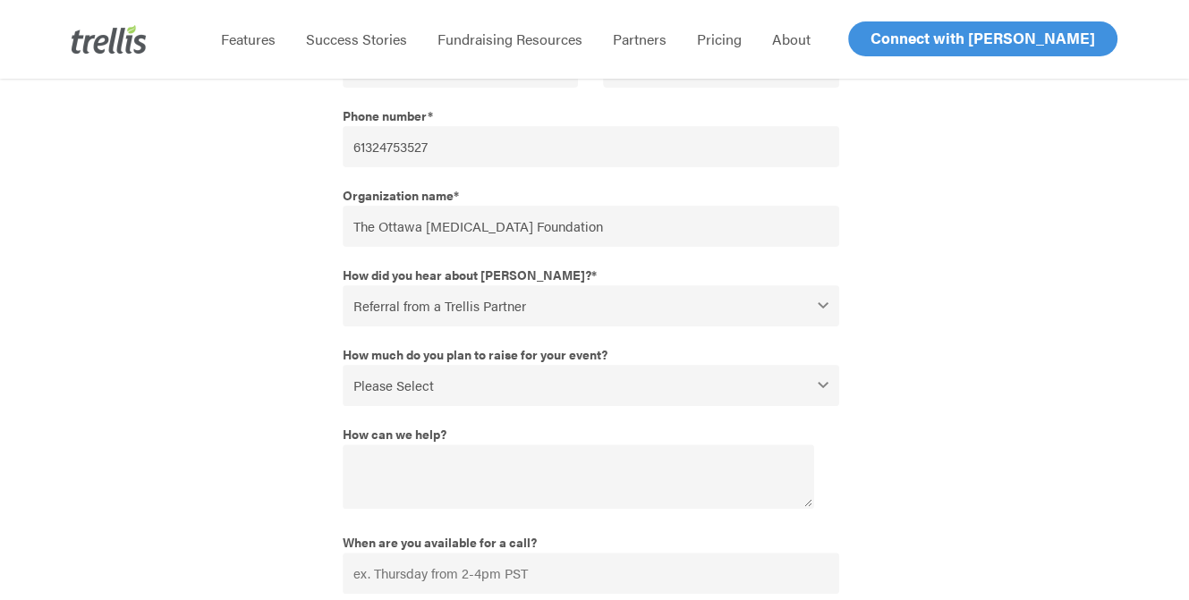
click at [464, 412] on fieldset "How much do you plan to raise for your event? Please Select $0 - $49,999 $50,00…" at bounding box center [595, 380] width 504 height 80
click at [455, 368] on select "Please Select $0 - $49,999 $50,000 - $99,999 $100,000 - $249,999 $250,000 - $49…" at bounding box center [591, 385] width 497 height 41
click at [175, 493] on div at bounding box center [202, 305] width 262 height 726
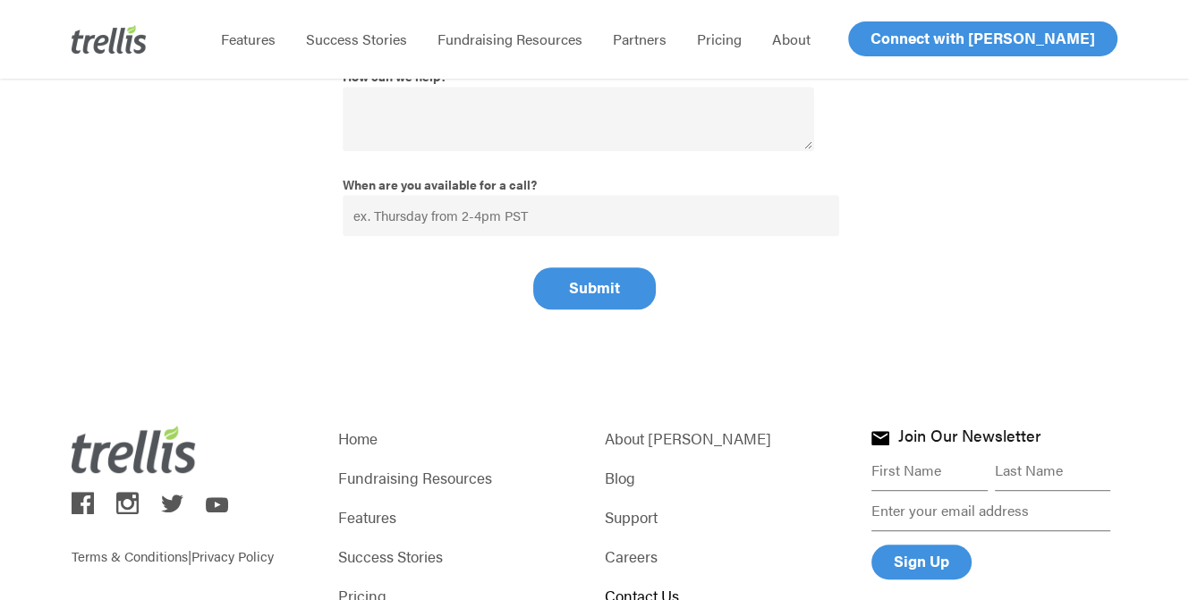
scroll to position [447, 0]
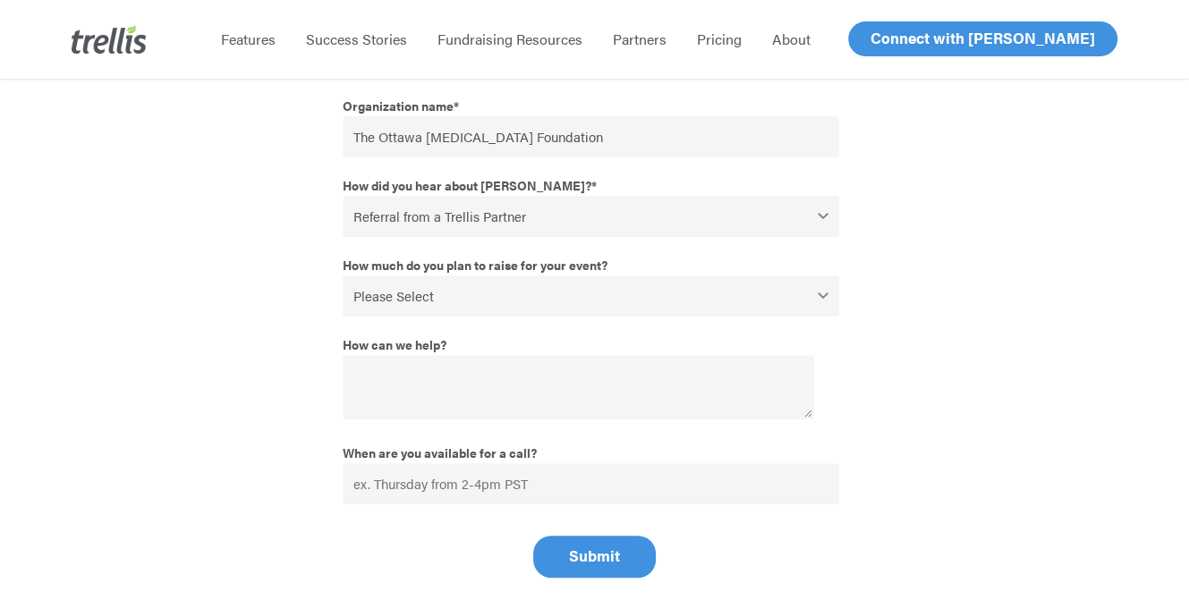
click at [685, 268] on div "How much do you plan to raise for your event? Please Select $0 - $49,999 $50,00…" at bounding box center [595, 284] width 504 height 66
click at [702, 285] on select "Please Select $0 - $49,999 $50,000 - $99,999 $100,000 - $249,999 $250,000 - $49…" at bounding box center [591, 296] width 497 height 41
click at [1060, 268] on div at bounding box center [987, 215] width 262 height 726
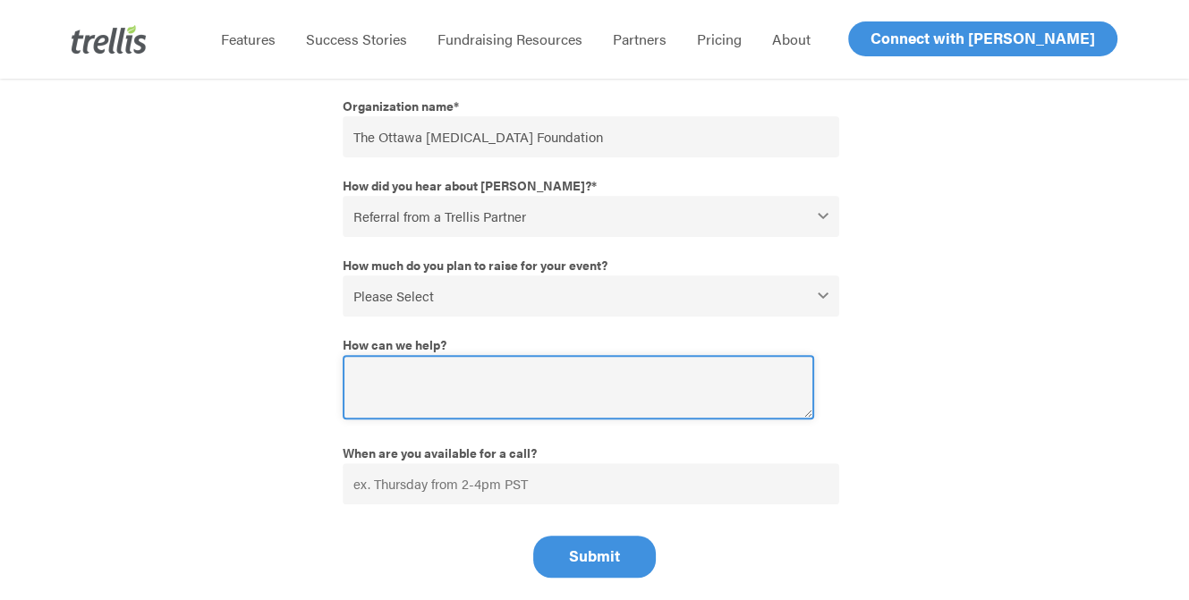
click at [560, 373] on textarea "How can we help?" at bounding box center [579, 387] width 472 height 64
type textarea "I would like information on pricing"
